Goal: Subscribe to service/newsletter

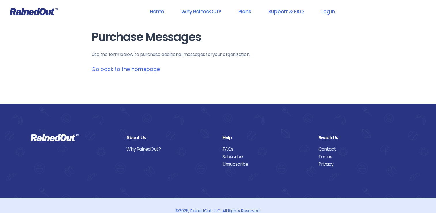
click at [143, 69] on link "Go back to the homepage" at bounding box center [125, 68] width 69 height 7
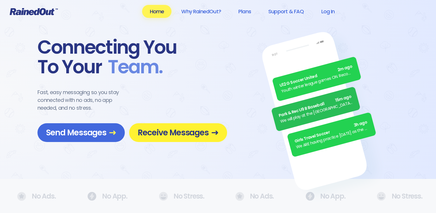
click at [210, 135] on span "Receive Messages" at bounding box center [178, 132] width 81 height 10
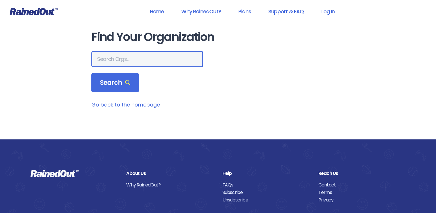
click at [135, 59] on input "text" at bounding box center [147, 59] width 112 height 16
type input "poway"
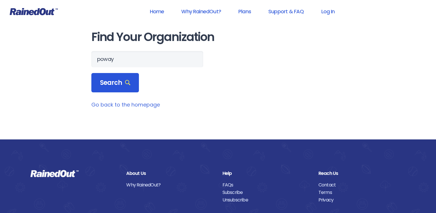
click at [123, 82] on span "Search" at bounding box center [115, 83] width 31 height 8
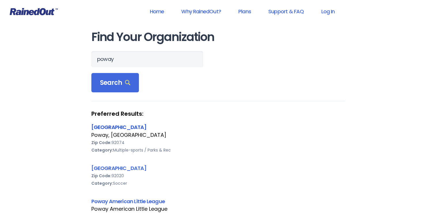
click at [112, 129] on link "[GEOGRAPHIC_DATA]" at bounding box center [118, 126] width 55 height 7
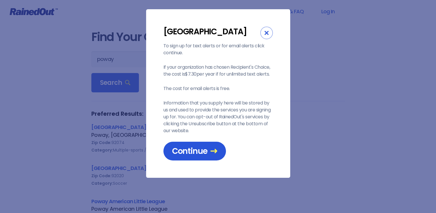
click at [208, 152] on span "Continue" at bounding box center [194, 151] width 45 height 10
